Goal: Transaction & Acquisition: Purchase product/service

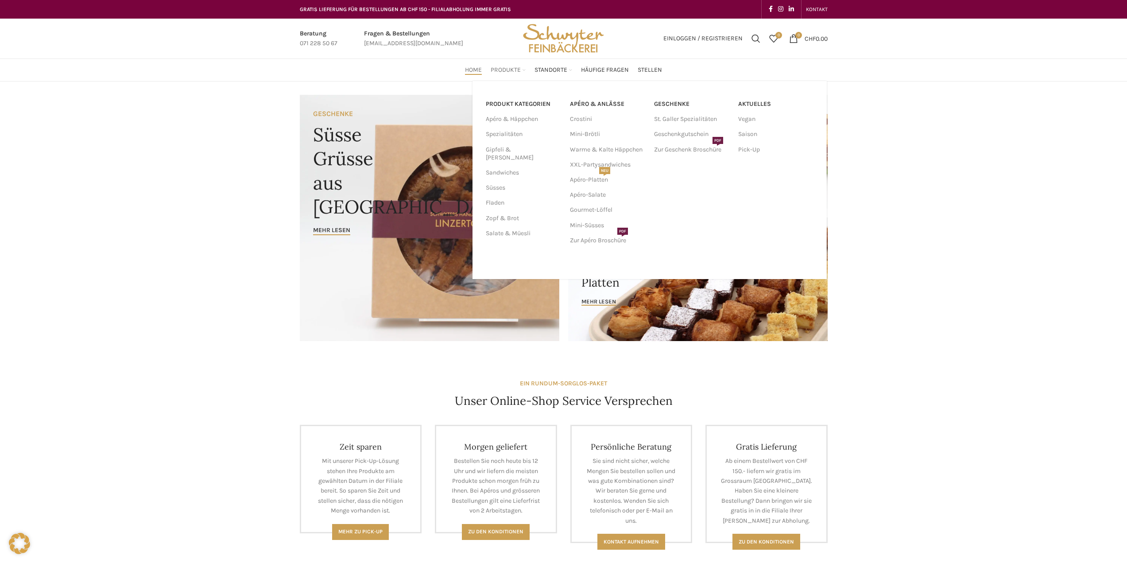
click at [511, 68] on span "Produkte" at bounding box center [506, 70] width 30 height 8
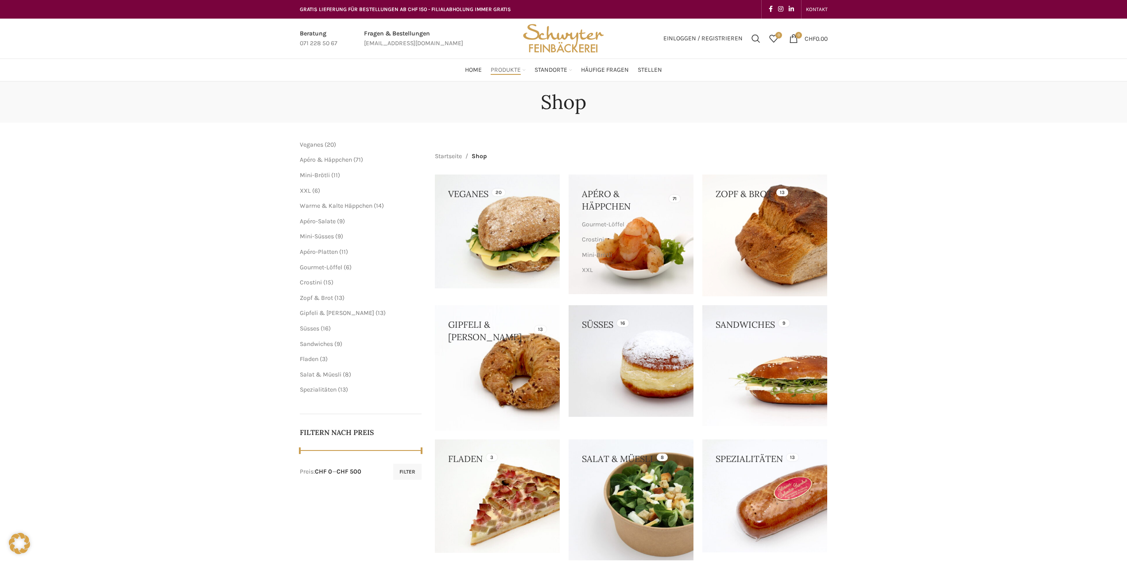
scroll to position [89, 0]
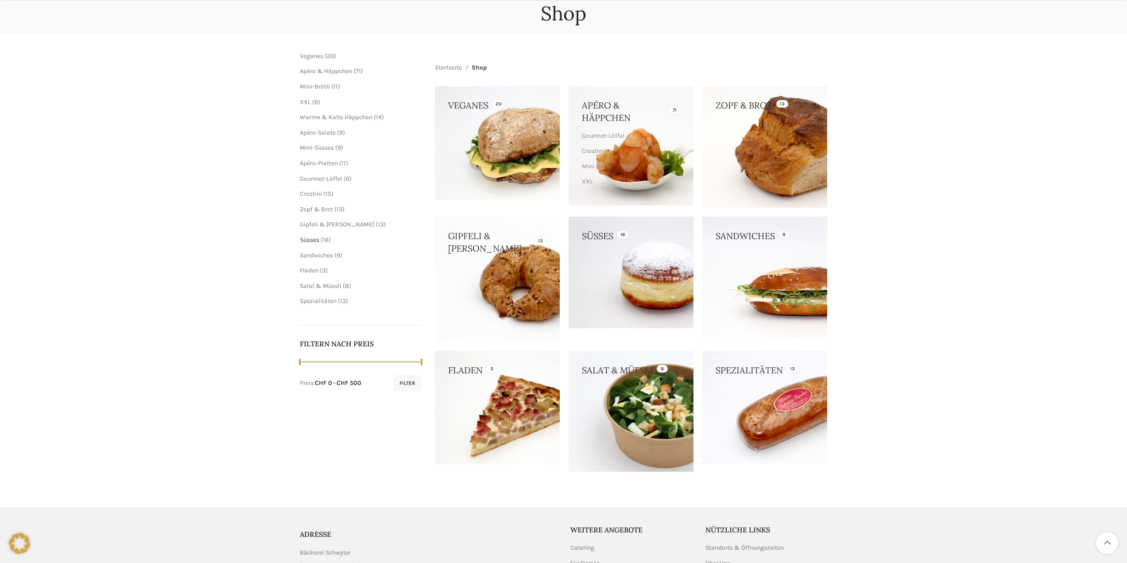
click at [310, 241] on span "Süsses" at bounding box center [309, 240] width 19 height 8
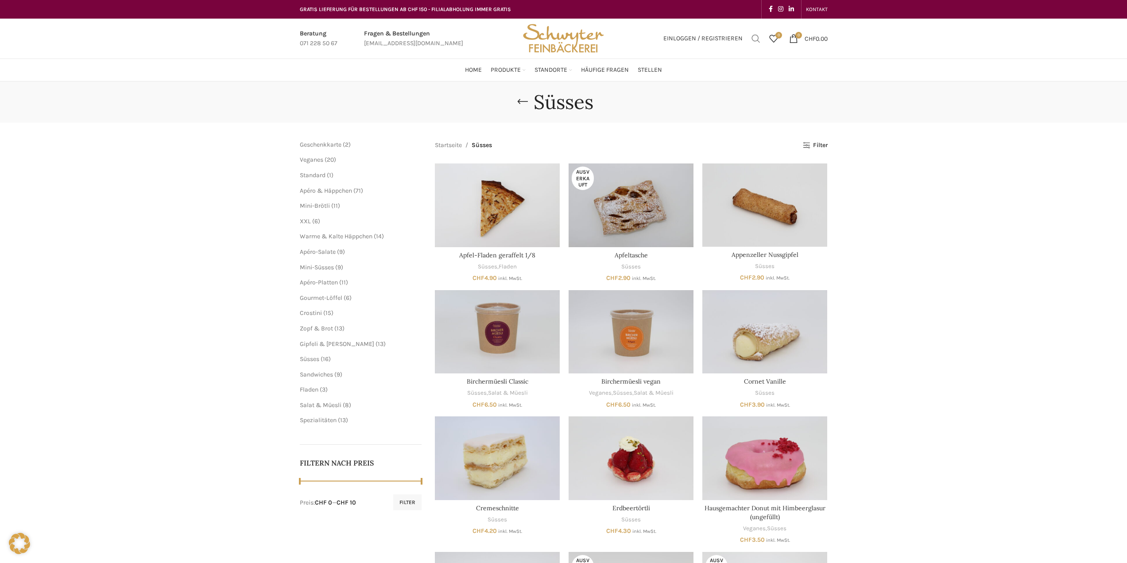
click at [754, 38] on span "Suchen" at bounding box center [756, 38] width 9 height 9
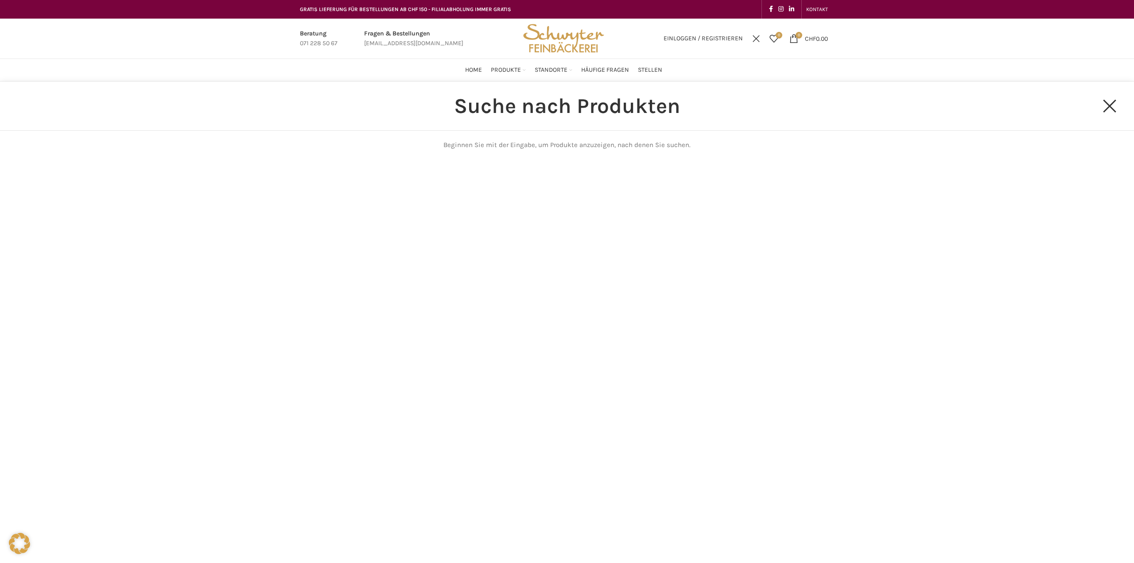
click at [481, 112] on input "Suchen" at bounding box center [566, 105] width 1045 height 49
drag, startPoint x: 670, startPoint y: 115, endPoint x: 661, endPoint y: 115, distance: 9.3
click at [670, 115] on input "Suchen" at bounding box center [566, 105] width 1045 height 49
click at [572, 108] on input "Suchen" at bounding box center [566, 105] width 1045 height 49
type input "Biber"
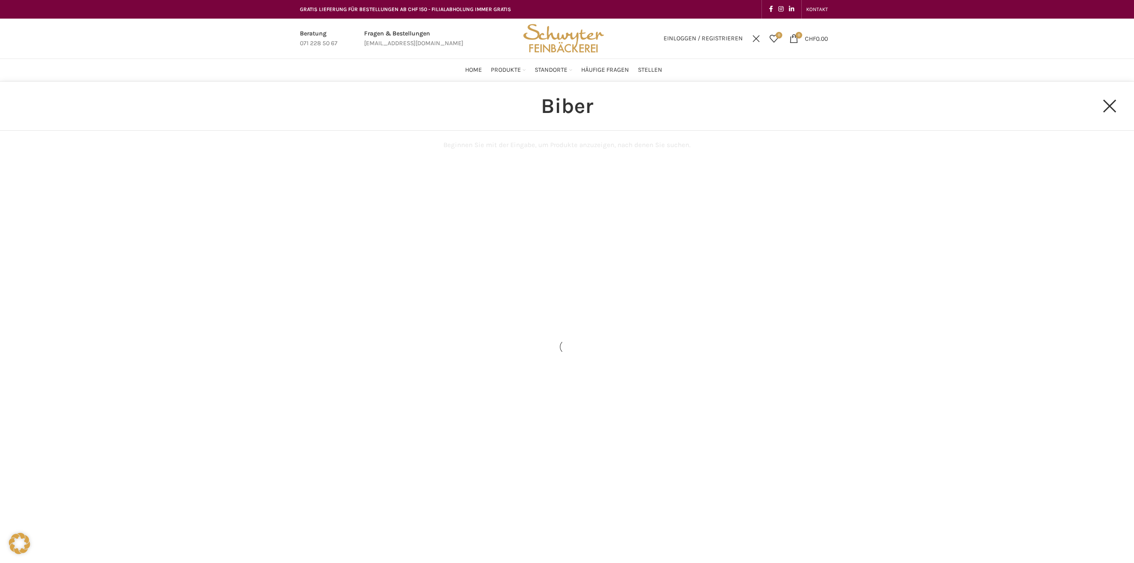
click button "Search" at bounding box center [0, 0] width 0 height 0
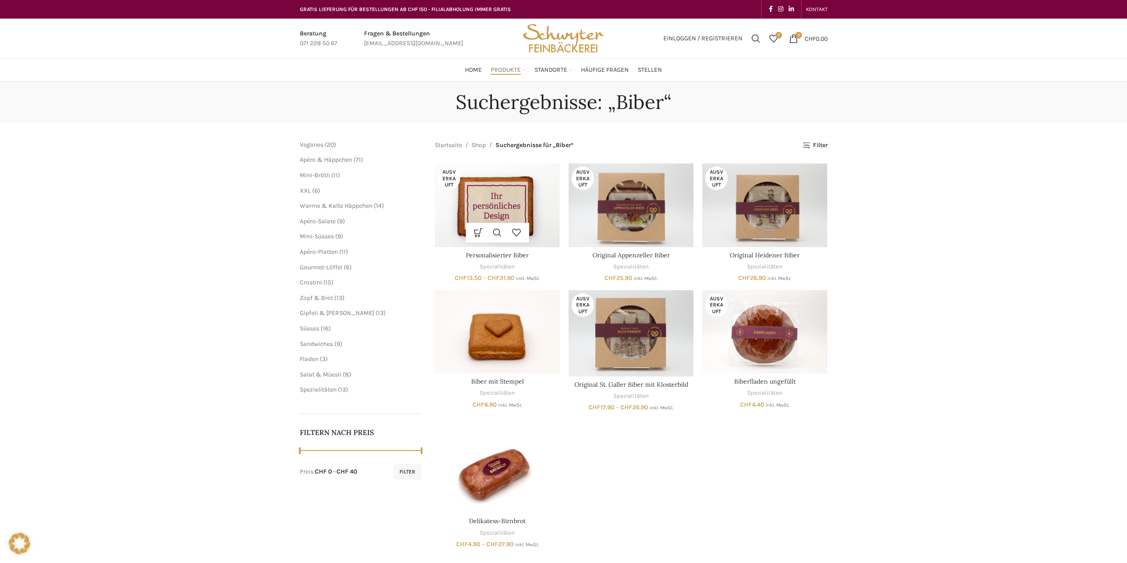
click at [503, 199] on img "Personalisierter Biber" at bounding box center [497, 204] width 125 height 83
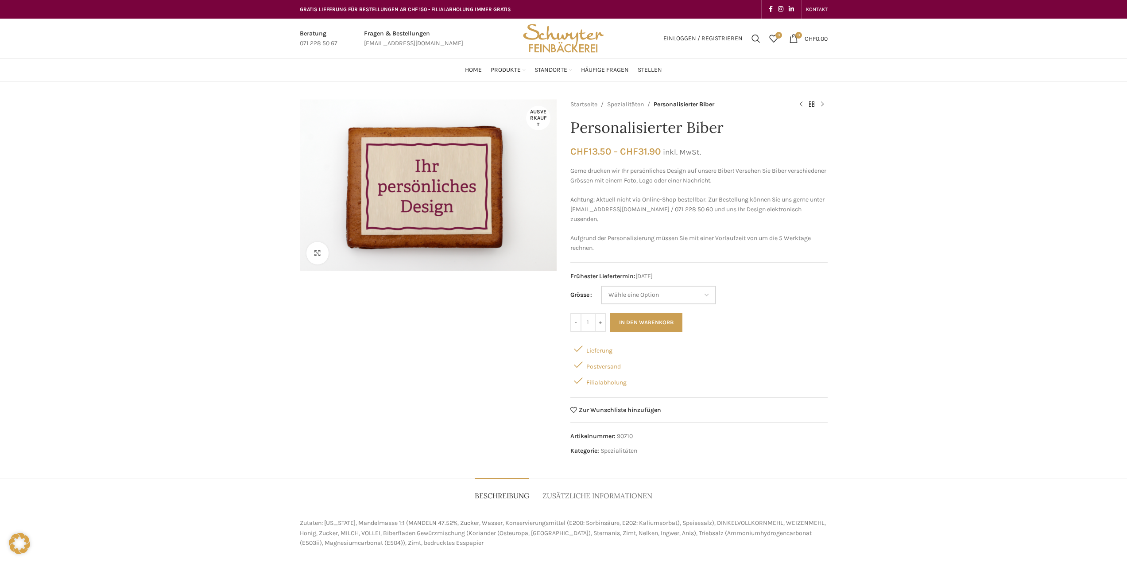
click at [707, 295] on select "Wähle eine Option 8x8 cm 11x14 cm 14x17 cm" at bounding box center [658, 295] width 115 height 19
click at [843, 333] on div "Ausverkauft Klicken um zu vergrössern Startseite Spezialitäten Personalisierter…" at bounding box center [563, 442] width 1127 height 687
